Goal: Information Seeking & Learning: Learn about a topic

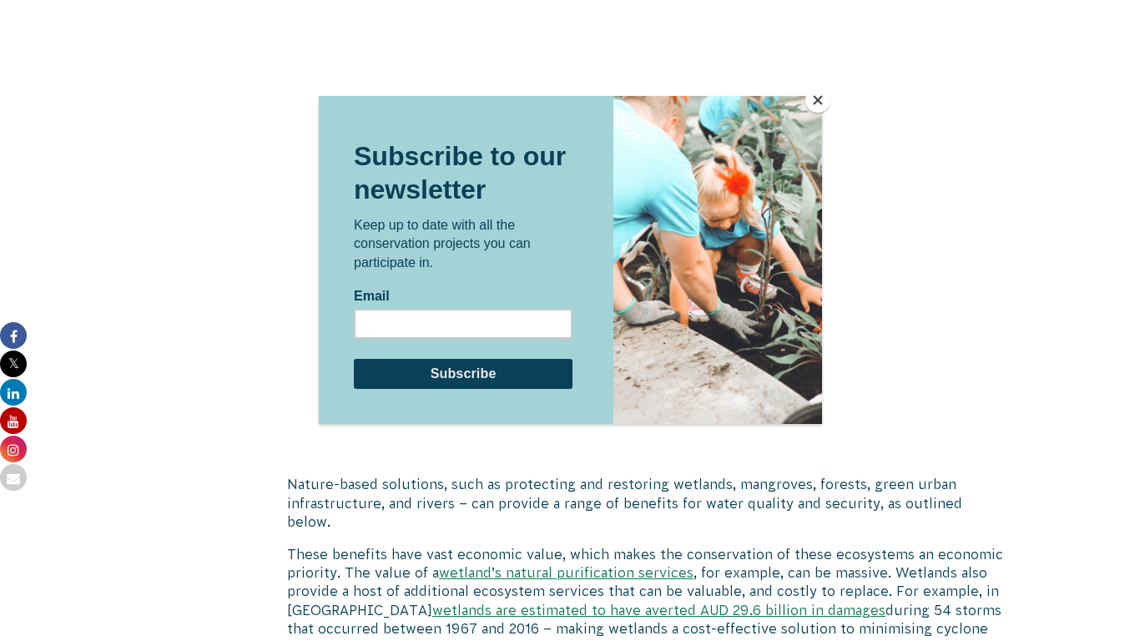
scroll to position [3597, 0]
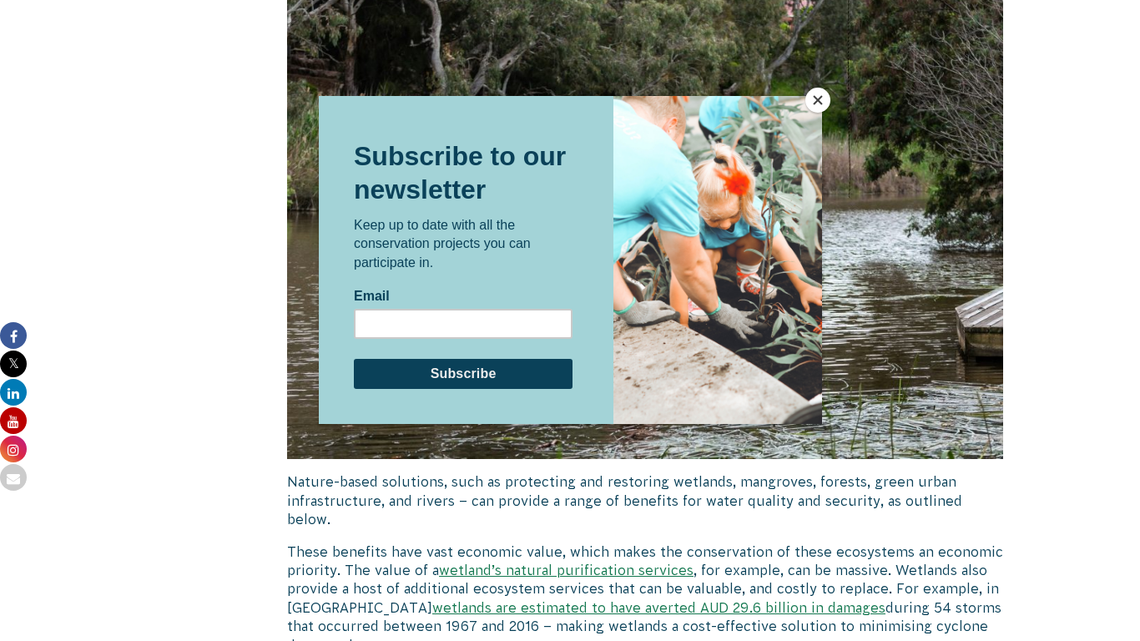
click at [821, 99] on button "Close" at bounding box center [818, 100] width 25 height 25
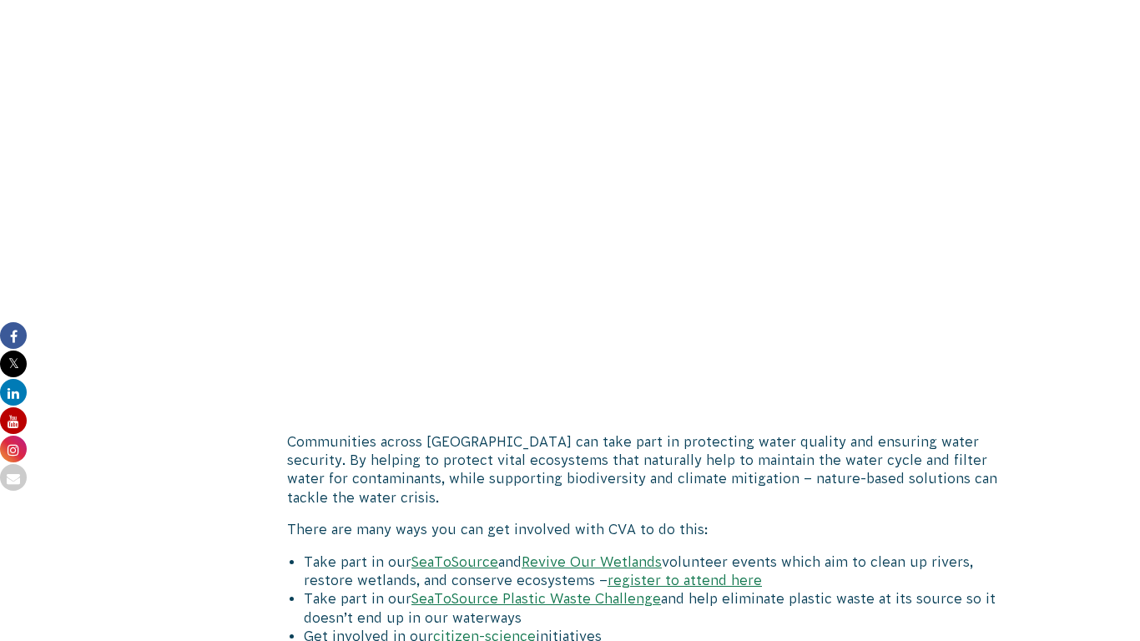
scroll to position [6127, 0]
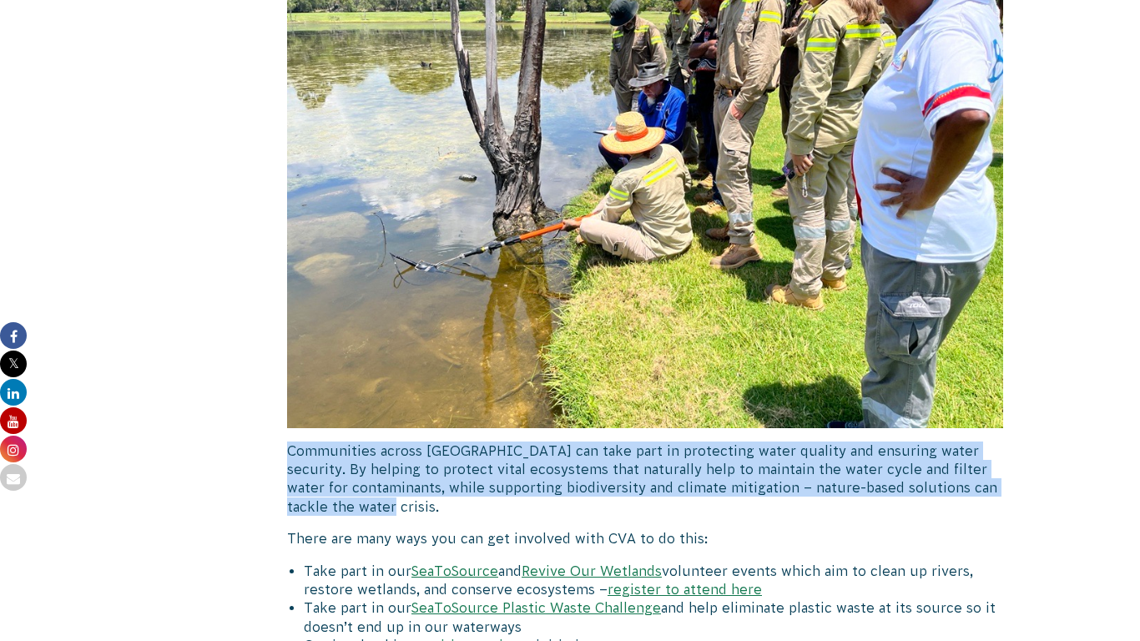
drag, startPoint x: 381, startPoint y: 471, endPoint x: 281, endPoint y: 416, distance: 113.6
drag, startPoint x: 281, startPoint y: 416, endPoint x: 402, endPoint y: 471, distance: 132.2
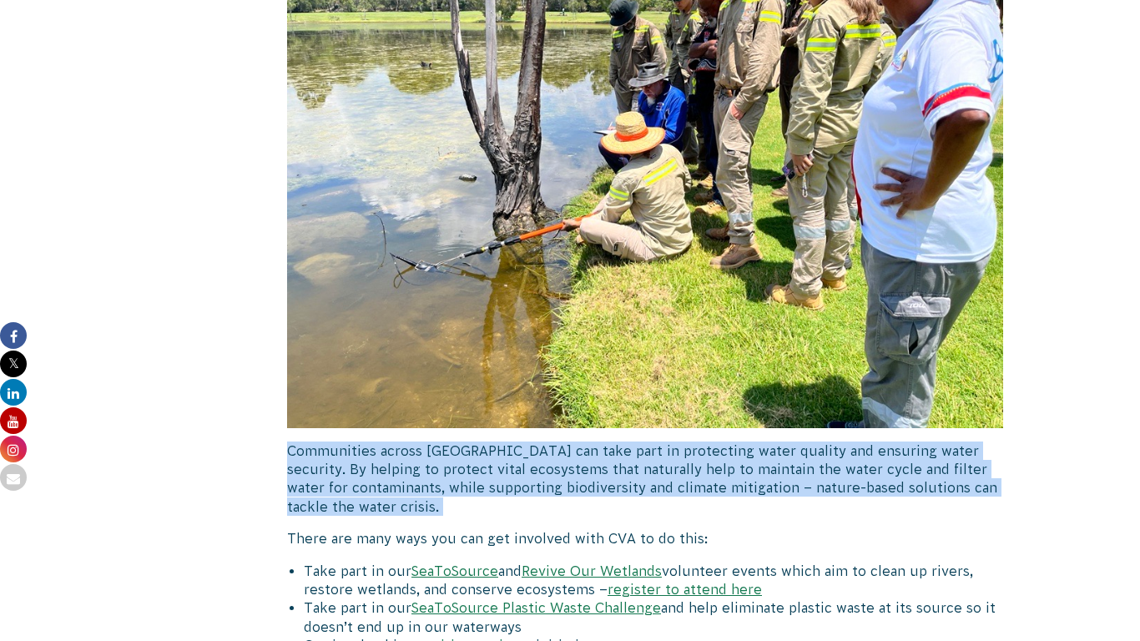
click at [402, 471] on p "Communities across [GEOGRAPHIC_DATA] can take part in protecting water quality …" at bounding box center [645, 479] width 716 height 75
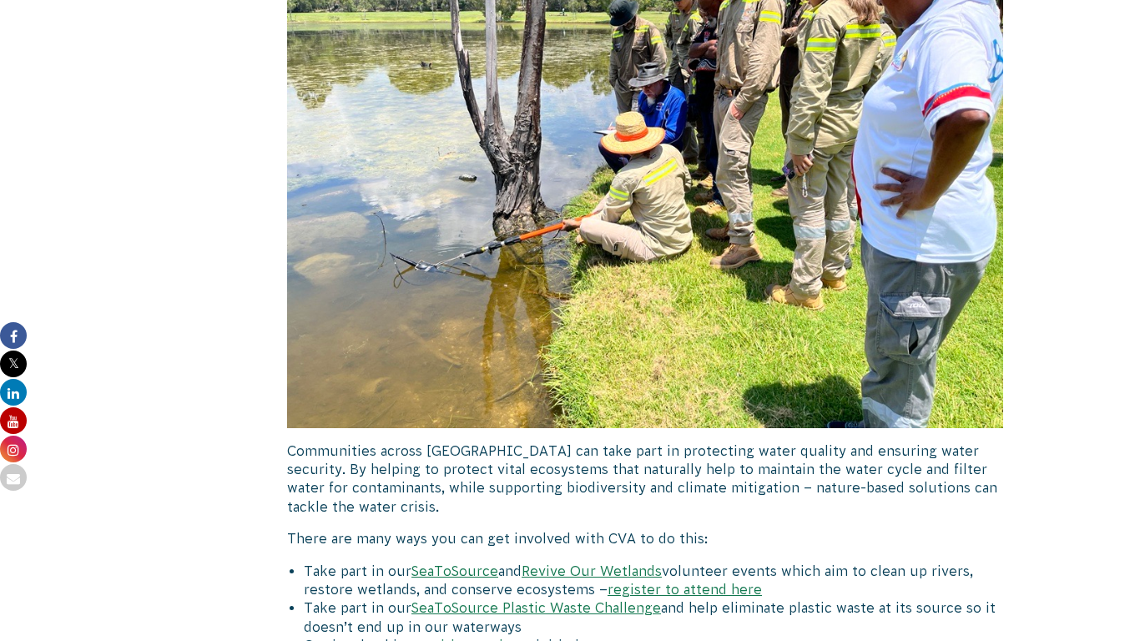
drag, startPoint x: 402, startPoint y: 471, endPoint x: 262, endPoint y: 412, distance: 151.2
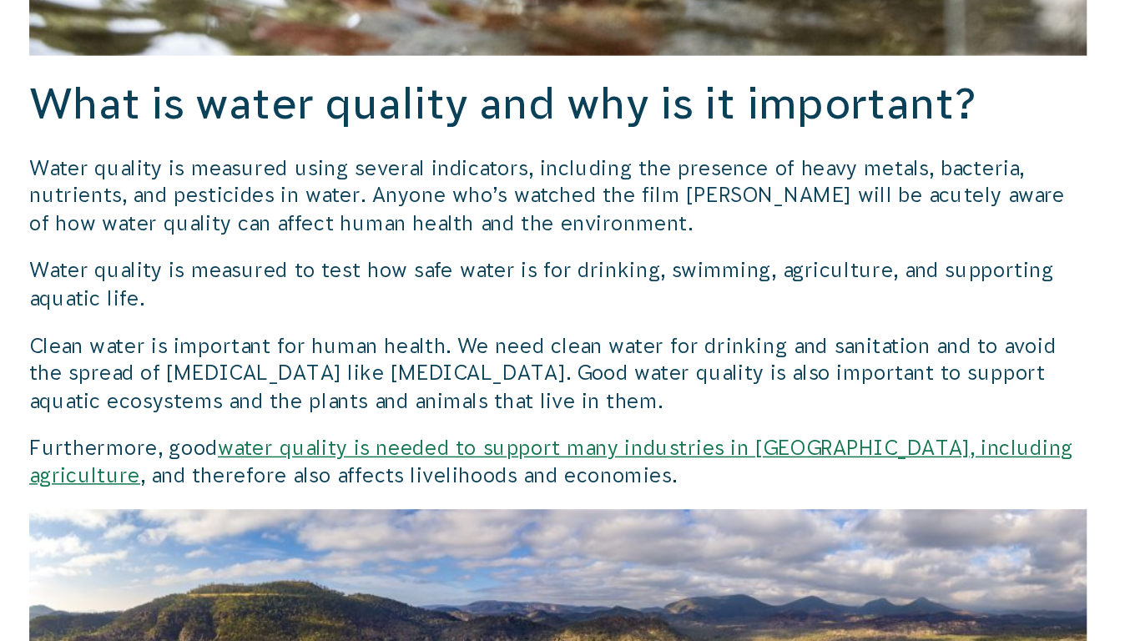
scroll to position [907, 0]
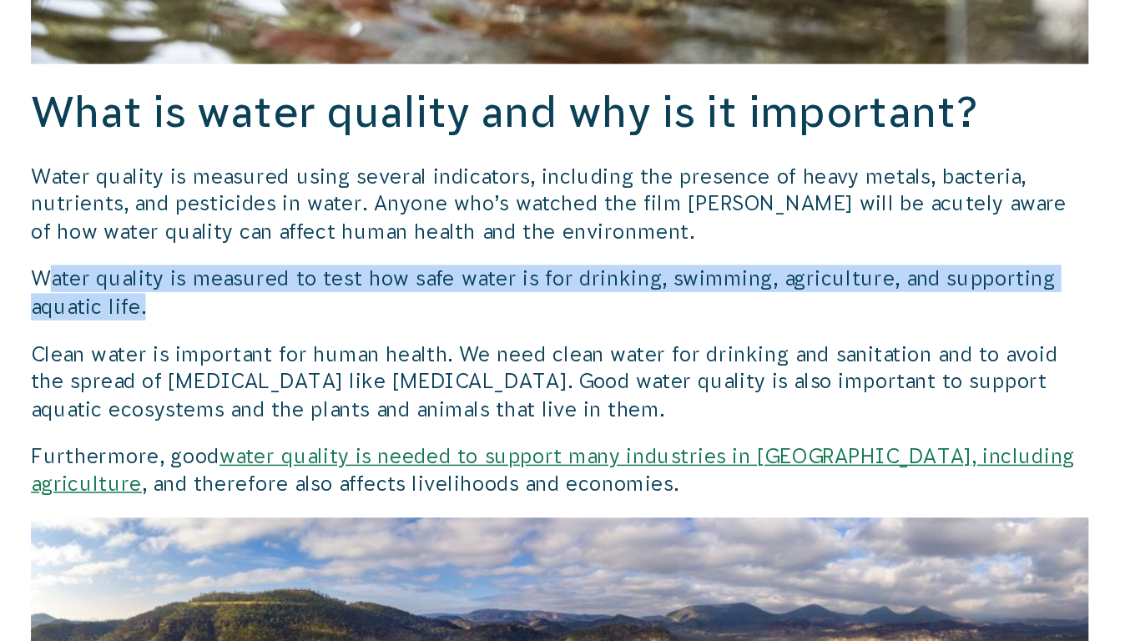
drag, startPoint x: 364, startPoint y: 410, endPoint x: 301, endPoint y: 389, distance: 66.8
click at [301, 389] on p "Water quality is measured to test how safe water is for drinking, swimming, agr…" at bounding box center [645, 403] width 716 height 38
drag, startPoint x: 290, startPoint y: 391, endPoint x: 399, endPoint y: 411, distance: 111.2
click at [399, 411] on p "Water quality is measured to test how safe water is for drinking, swimming, agr…" at bounding box center [645, 403] width 716 height 38
copy p "Water quality is measured to test how safe water is for drinking, swimming, agr…"
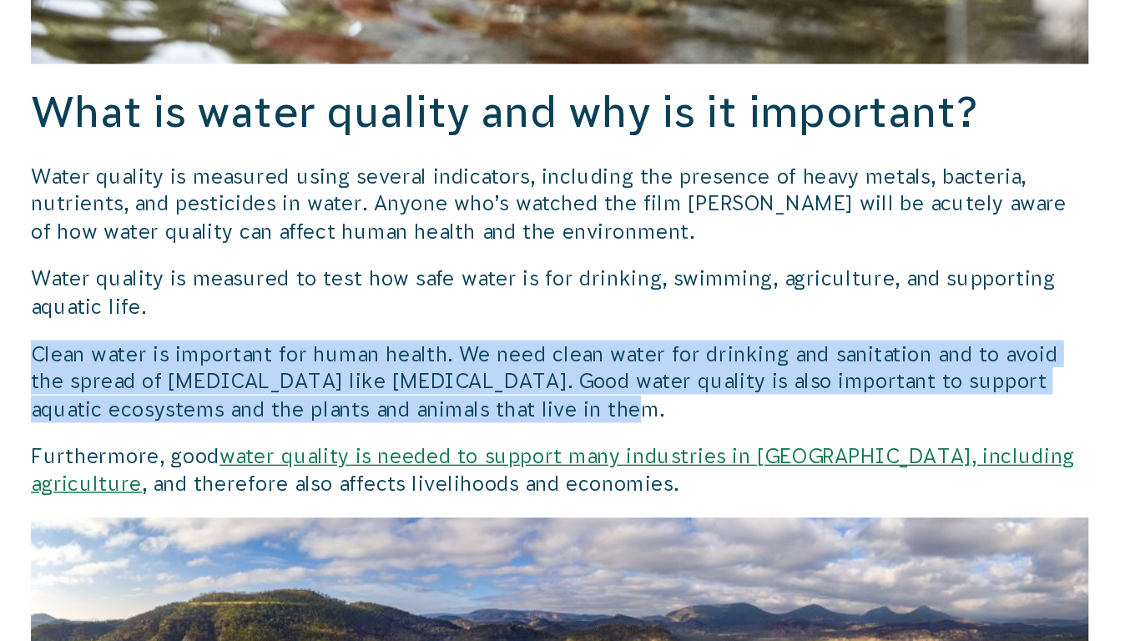
drag, startPoint x: 671, startPoint y: 483, endPoint x: 288, endPoint y: 437, distance: 385.9
click at [288, 437] on p "Clean water is important for human health. We need clean water for drinking and…" at bounding box center [645, 463] width 716 height 56
copy p "Clean water is important for human health. We need clean water for drinking and…"
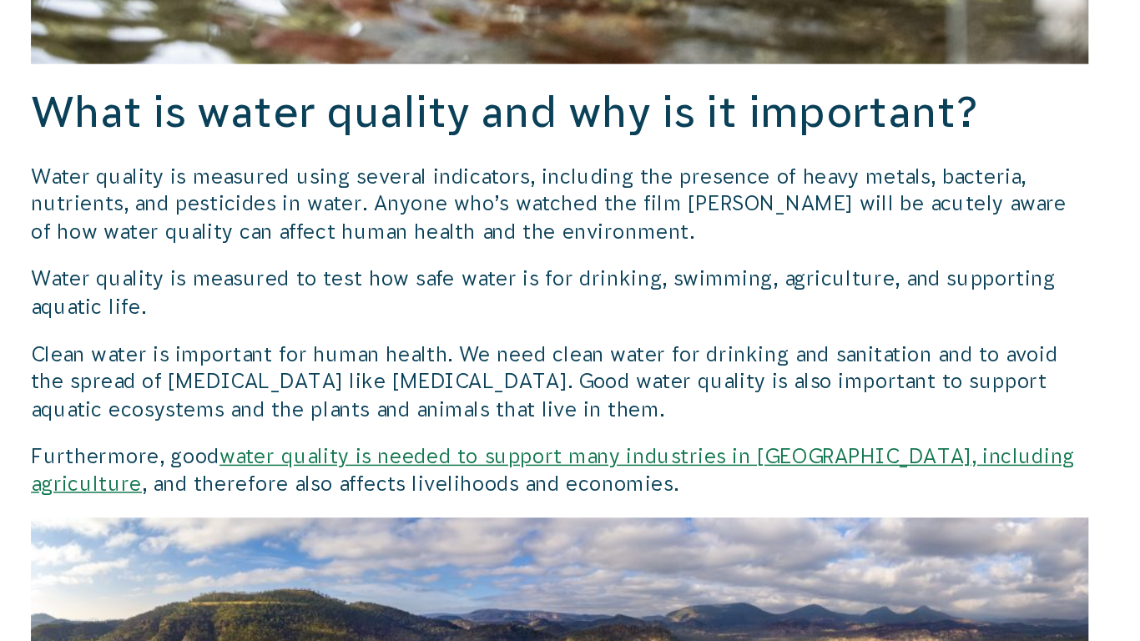
click at [639, 411] on p "Water quality is measured to test how safe water is for drinking, swimming, agr…" at bounding box center [645, 403] width 716 height 38
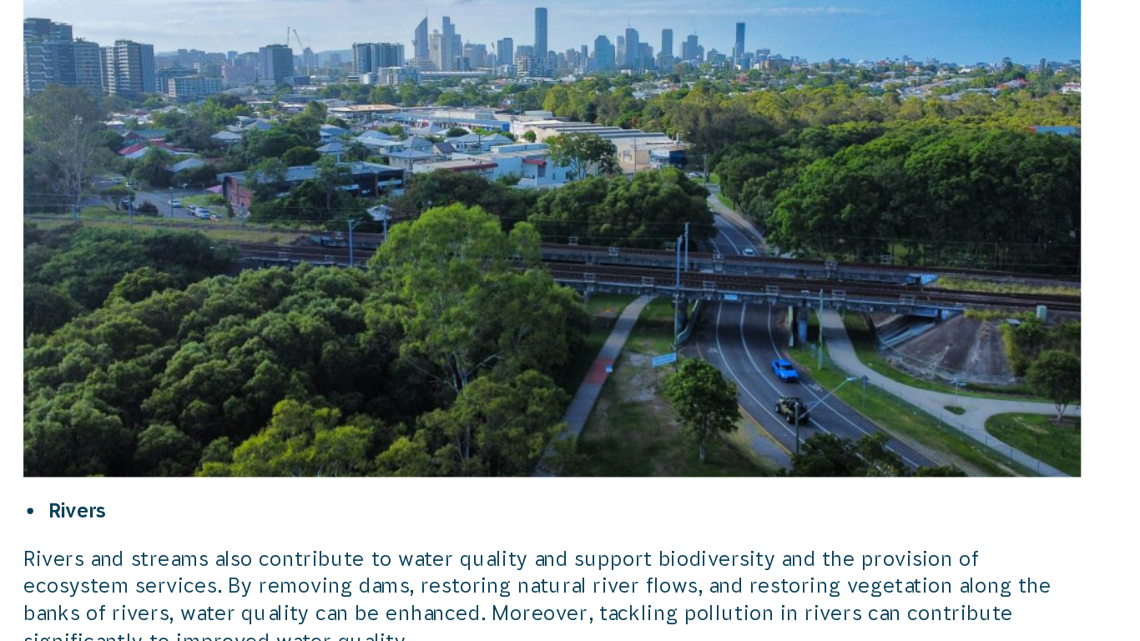
scroll to position [5209, 0]
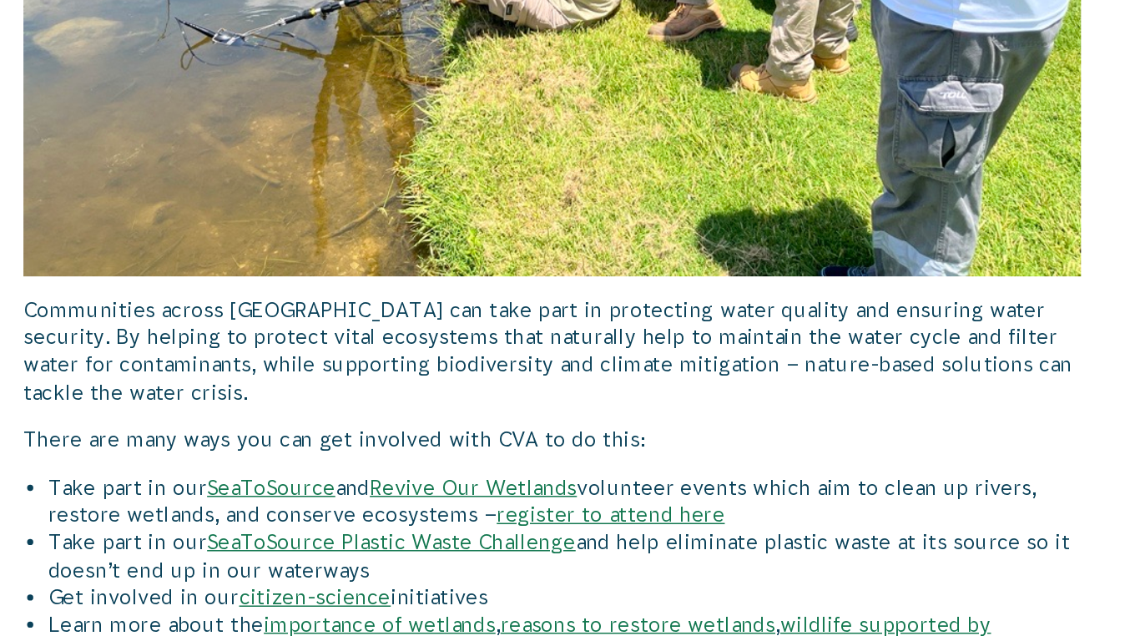
click at [372, 415] on p "Communities across [GEOGRAPHIC_DATA] can take part in protecting water quality …" at bounding box center [645, 444] width 716 height 75
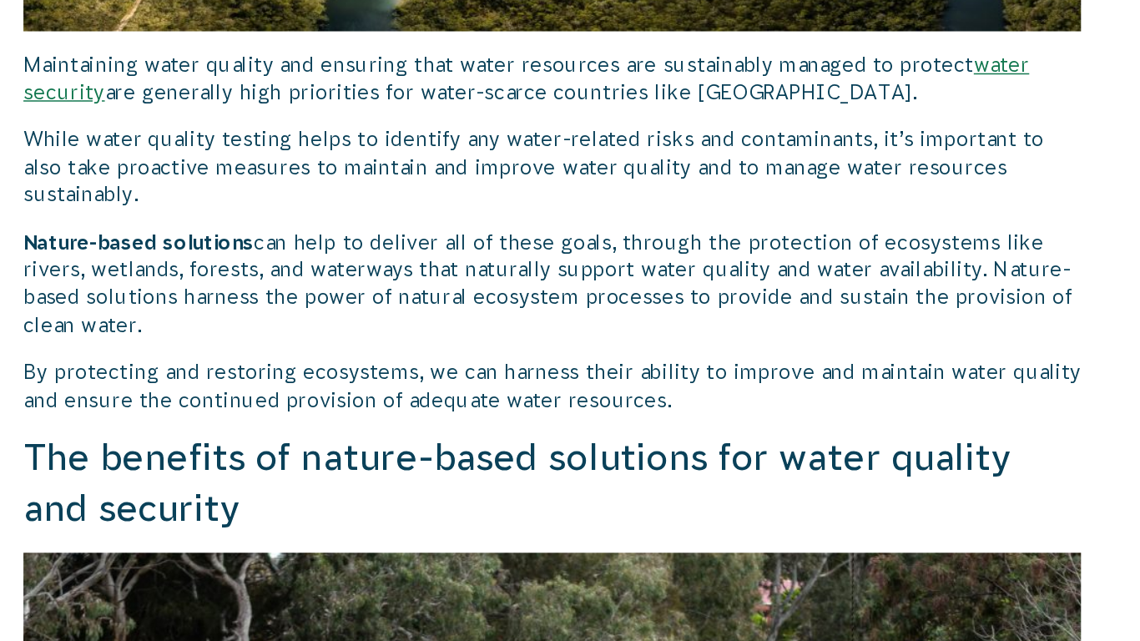
scroll to position [2998, 0]
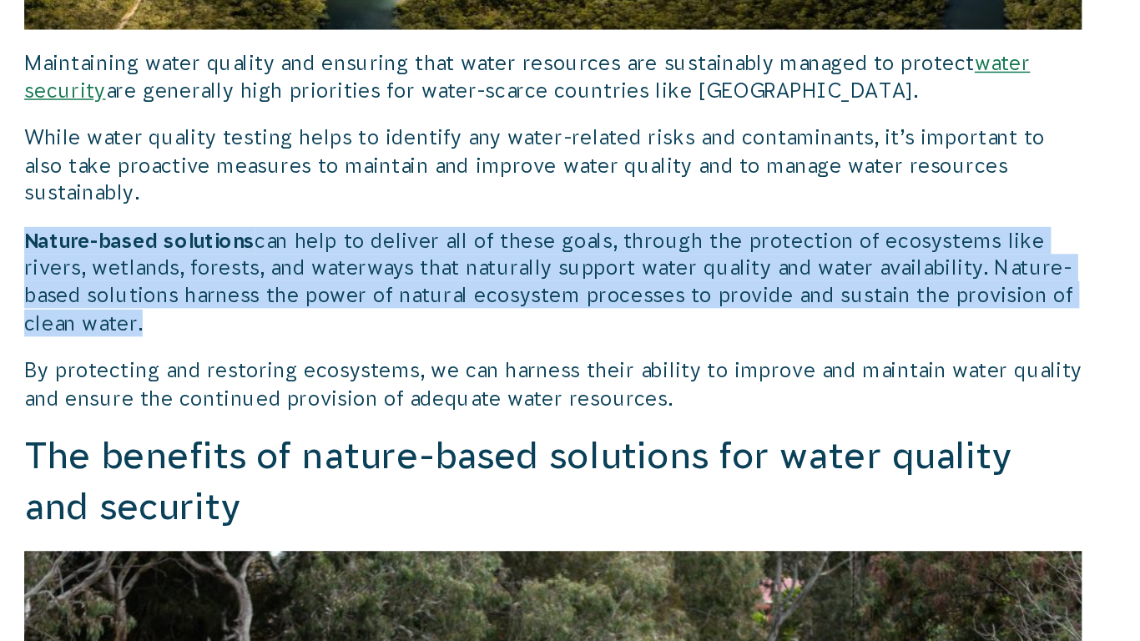
drag, startPoint x: 285, startPoint y: 350, endPoint x: 365, endPoint y: 408, distance: 99.2
click at [409, 409] on p "Nature-based solutions can help to deliver all of these goals, through the prot…" at bounding box center [645, 398] width 716 height 75
drag, startPoint x: 364, startPoint y: 407, endPoint x: 283, endPoint y: 348, distance: 100.4
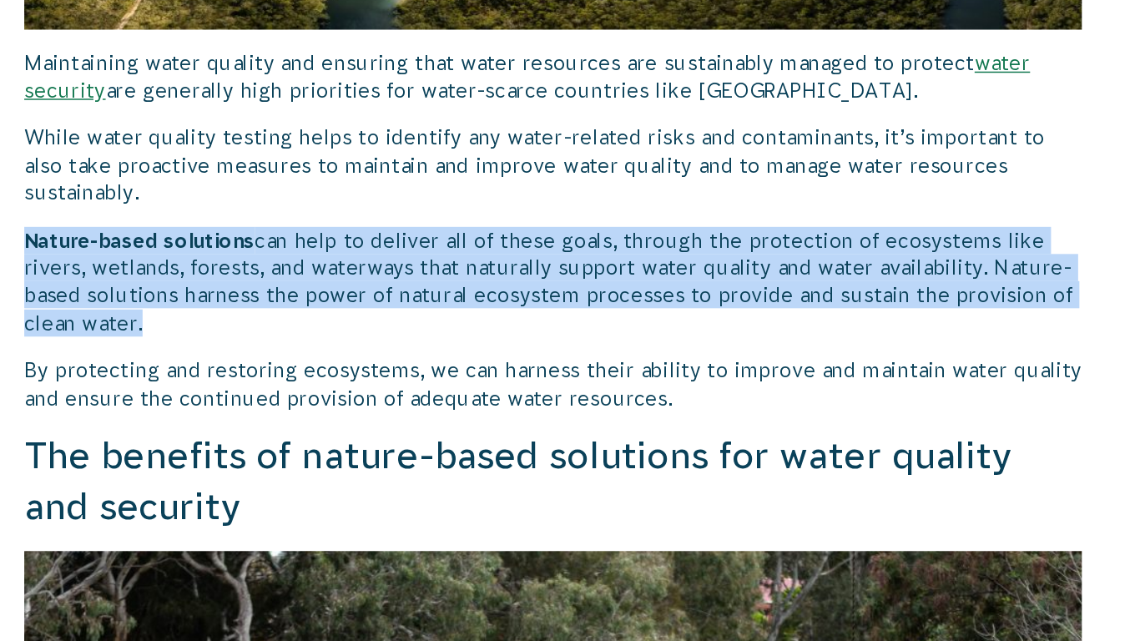
copy p "Nature-based solutions can help to deliver all of these goals, through the prot…"
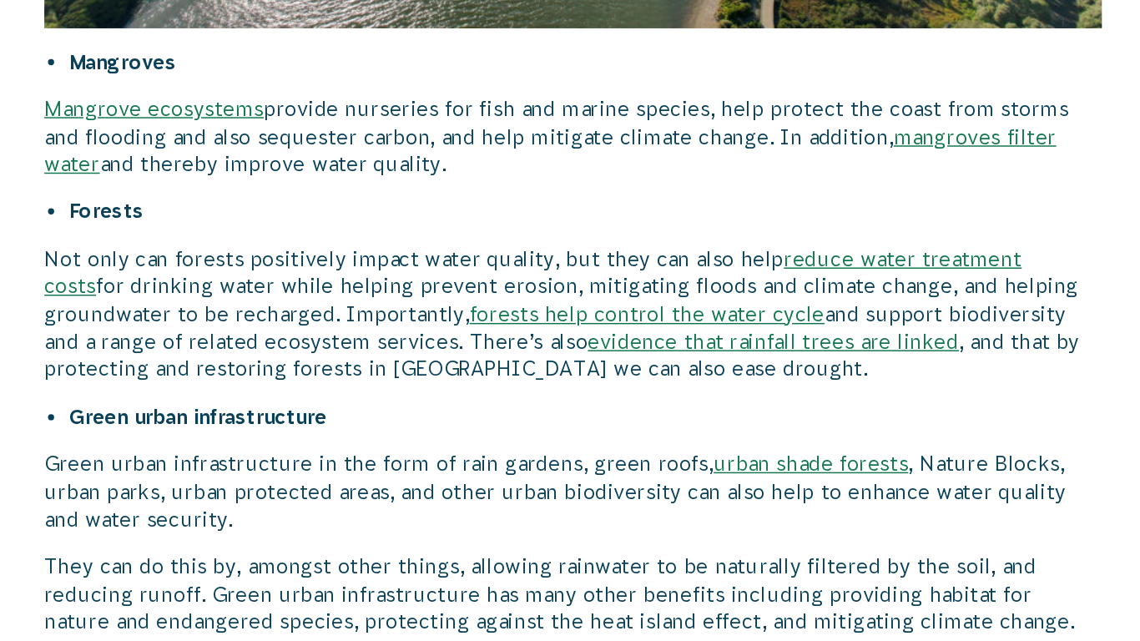
scroll to position [4686, 0]
